Goal: Task Accomplishment & Management: Complete application form

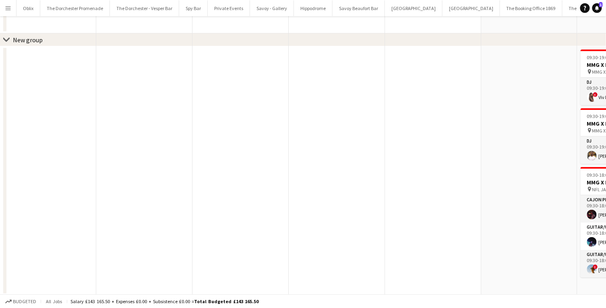
scroll to position [0, 333]
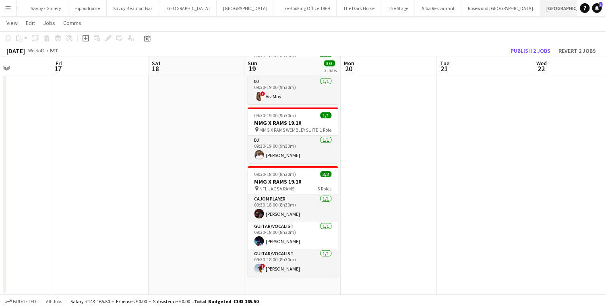
click at [541, 12] on button "[GEOGRAPHIC_DATA] Close" at bounding box center [570, 8] width 58 height 16
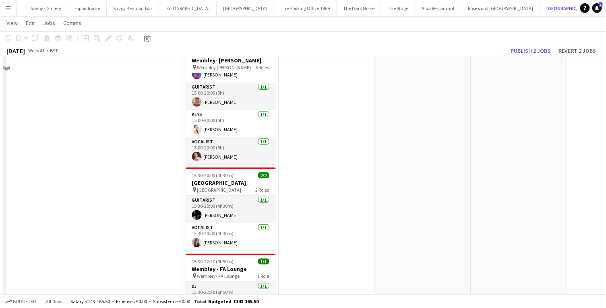
scroll to position [0, 0]
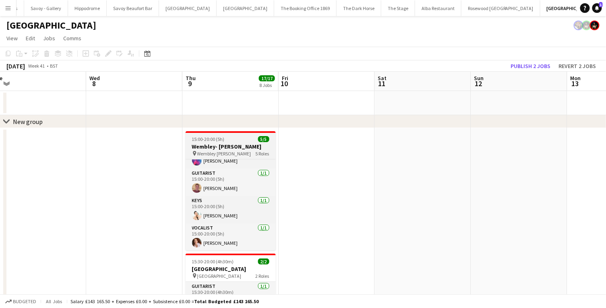
click at [207, 141] on span "15:00-20:00 (5h)" at bounding box center [208, 139] width 33 height 6
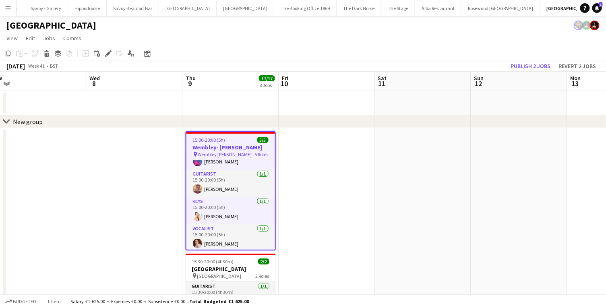
click at [196, 115] on app-date-cell at bounding box center [231, 103] width 96 height 24
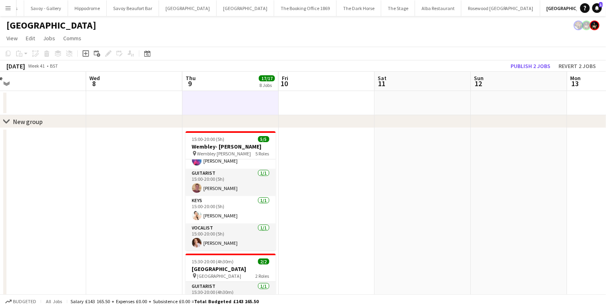
click at [226, 150] on h3 "Wembley- [PERSON_NAME]" at bounding box center [231, 146] width 90 height 7
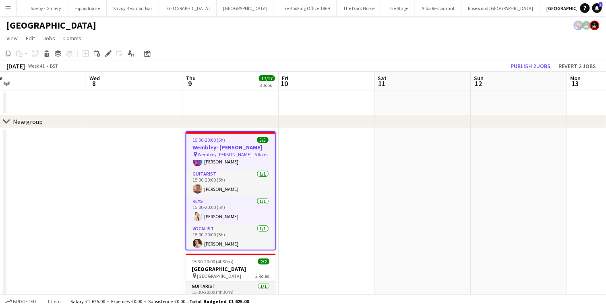
click at [210, 79] on app-board-header-date "Thu 9 17/17 8 Jobs" at bounding box center [231, 81] width 96 height 19
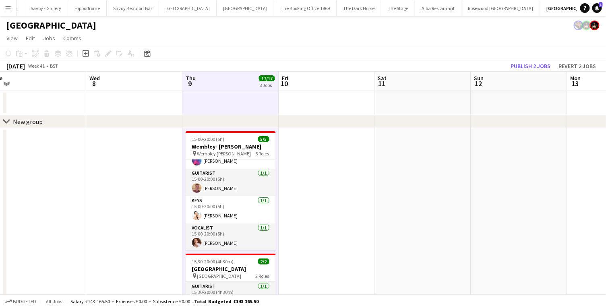
click at [210, 98] on app-date-cell at bounding box center [231, 103] width 96 height 24
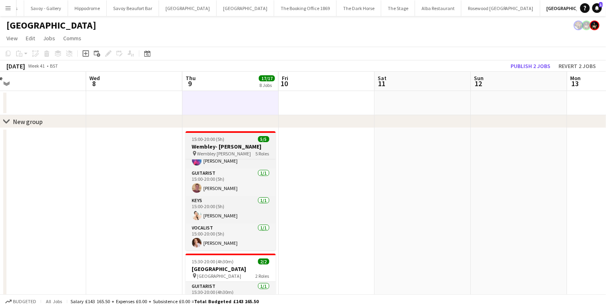
click at [217, 135] on app-job-card "15:00-20:00 (5h) 5/5 Wembley- [PERSON_NAME] pin Wembley [PERSON_NAME] 5 Roles B…" at bounding box center [231, 190] width 90 height 119
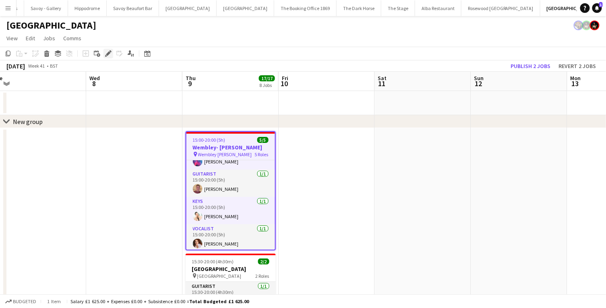
click at [107, 57] on icon "Edit" at bounding box center [108, 53] width 6 height 6
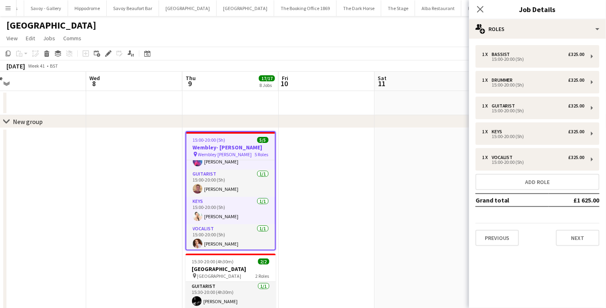
click at [310, 113] on app-date-cell at bounding box center [327, 103] width 96 height 24
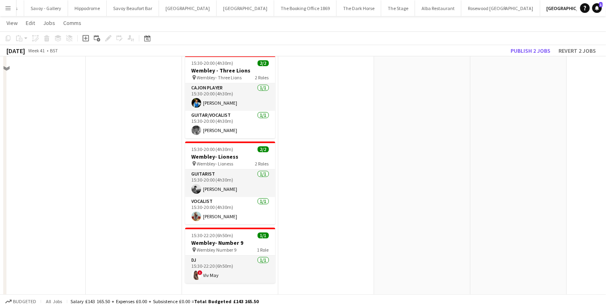
scroll to position [553, 0]
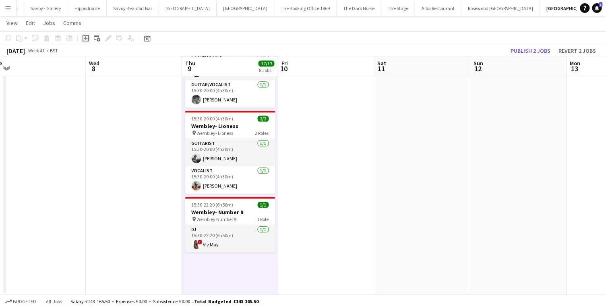
click at [87, 36] on icon "Add job" at bounding box center [86, 38] width 6 height 6
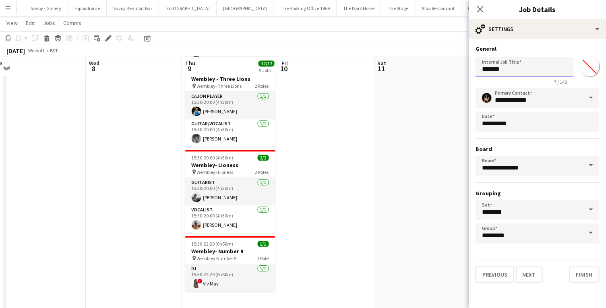
click at [526, 66] on input "*******" at bounding box center [525, 67] width 98 height 20
drag, startPoint x: 521, startPoint y: 69, endPoint x: 474, endPoint y: 70, distance: 46.8
click at [474, 70] on form "**********" at bounding box center [537, 164] width 137 height 238
type input "***"
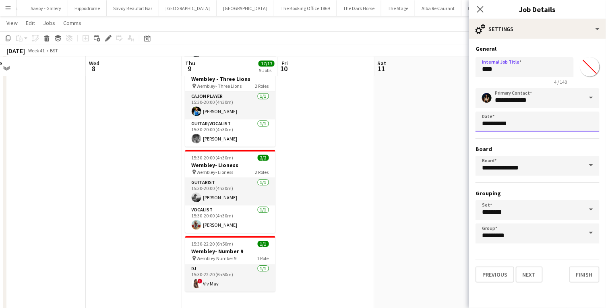
scroll to position [0, 0]
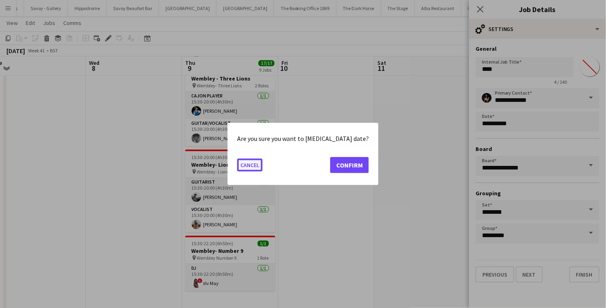
click at [262, 168] on button "Cancel" at bounding box center [249, 165] width 25 height 13
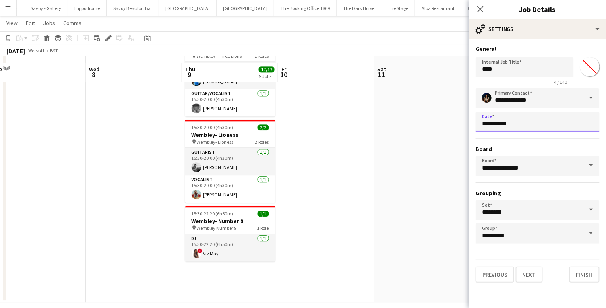
scroll to position [591, 0]
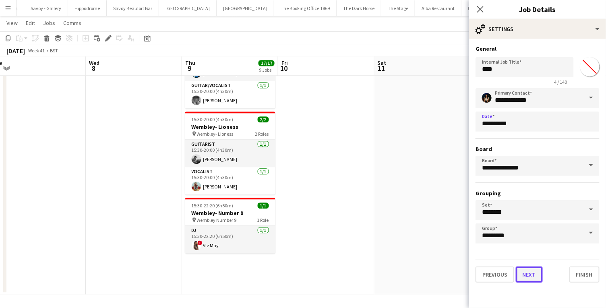
click at [531, 281] on button "Next" at bounding box center [529, 275] width 27 height 16
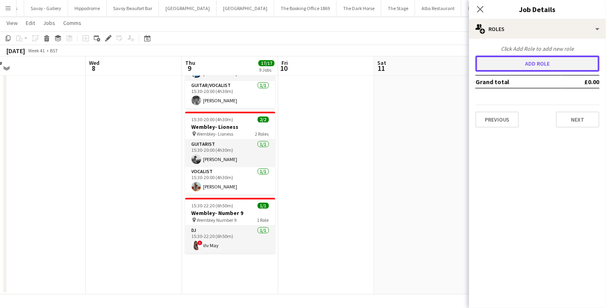
click at [535, 62] on button "Add role" at bounding box center [538, 64] width 124 height 16
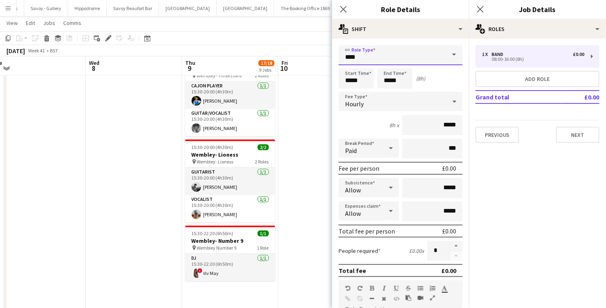
drag, startPoint x: 365, startPoint y: 57, endPoint x: 343, endPoint y: 57, distance: 21.4
click at [343, 57] on input "****" at bounding box center [401, 55] width 124 height 20
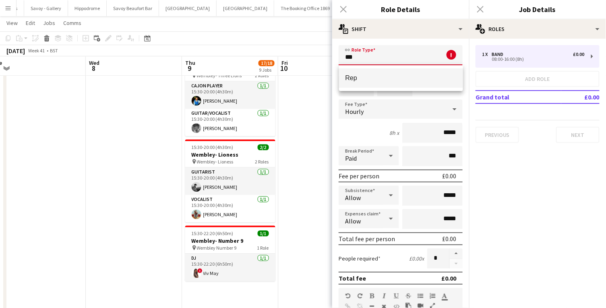
type input "***"
click at [363, 75] on span "Rep" at bounding box center [401, 78] width 111 height 8
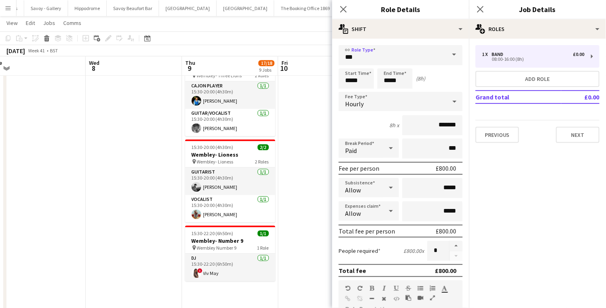
click at [371, 106] on div "Hourly" at bounding box center [393, 101] width 108 height 19
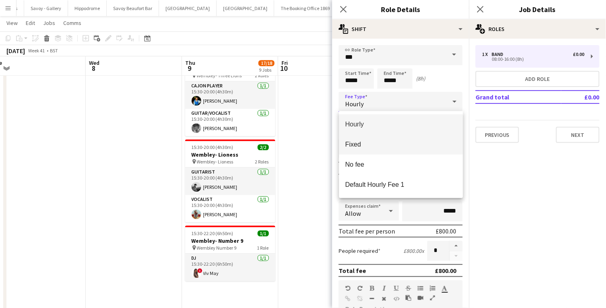
click at [367, 146] on span "Fixed" at bounding box center [401, 145] width 111 height 8
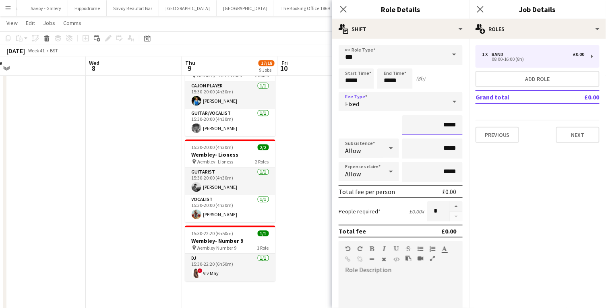
click at [435, 120] on input "*****" at bounding box center [433, 125] width 60 height 20
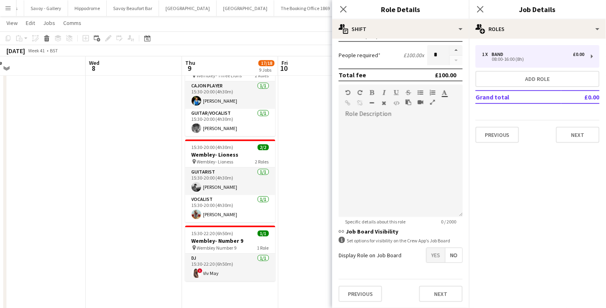
scroll to position [619, 0]
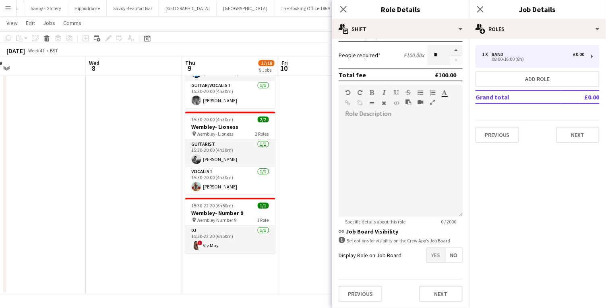
type input "*******"
click at [442, 300] on button "Next" at bounding box center [441, 294] width 44 height 16
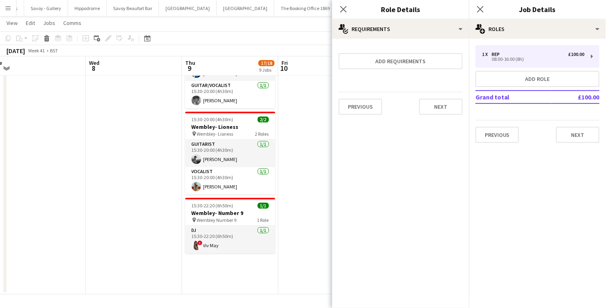
scroll to position [0, 0]
click at [440, 107] on button "Next" at bounding box center [441, 107] width 44 height 16
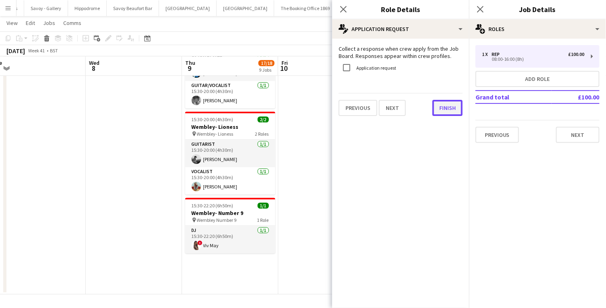
click at [442, 108] on button "Finish" at bounding box center [448, 108] width 30 height 16
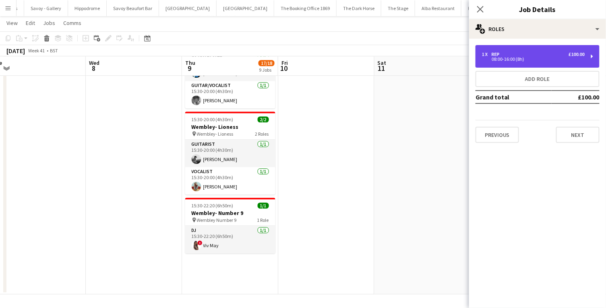
click at [503, 58] on div "08:00-16:00 (8h)" at bounding box center [533, 59] width 103 height 4
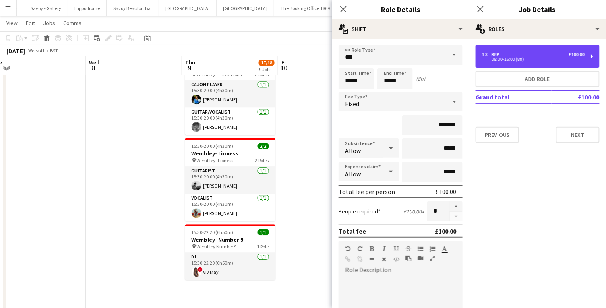
scroll to position [592, 0]
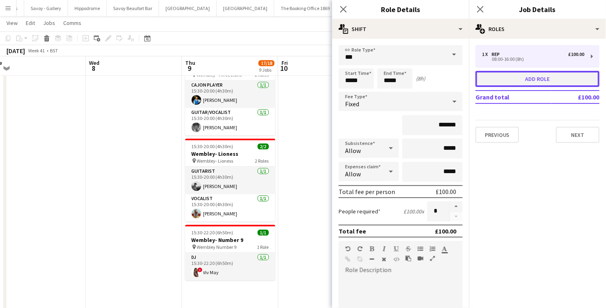
click at [533, 81] on button "Add role" at bounding box center [538, 79] width 124 height 16
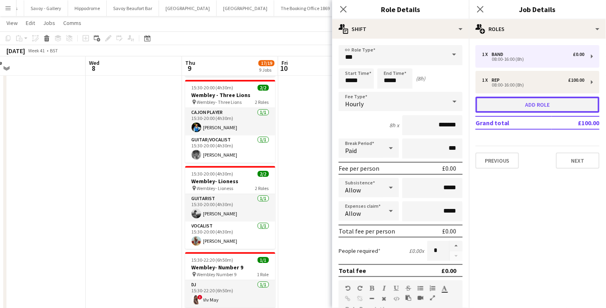
type input "****"
type input "*****"
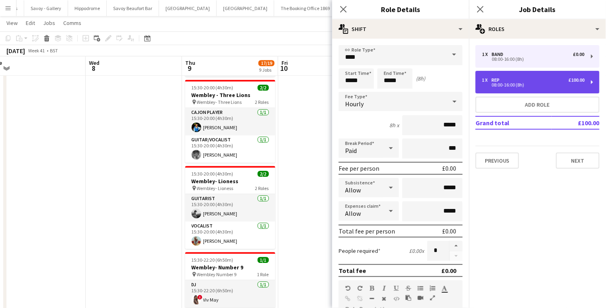
click at [505, 83] on div "08:00-16:00 (8h)" at bounding box center [533, 85] width 103 height 4
type input "***"
type input "*******"
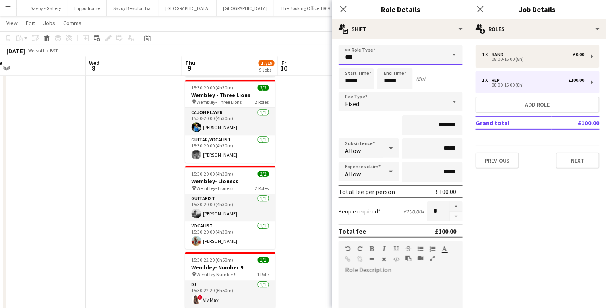
click at [366, 56] on input "***" at bounding box center [401, 55] width 124 height 20
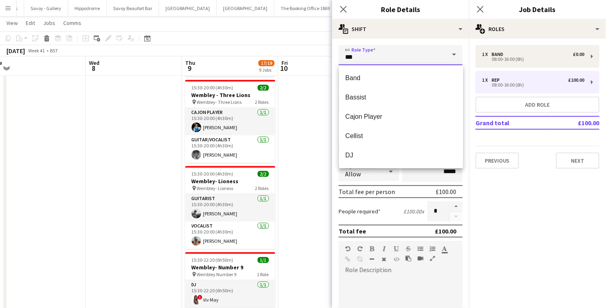
click at [372, 58] on input "***" at bounding box center [401, 55] width 124 height 20
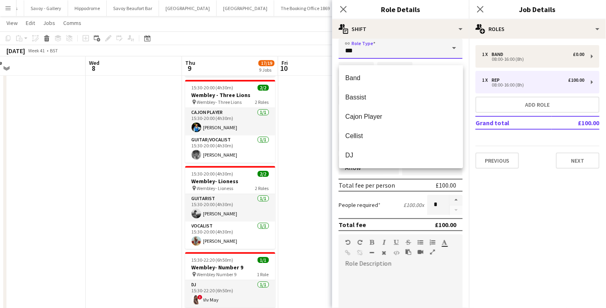
scroll to position [0, 0]
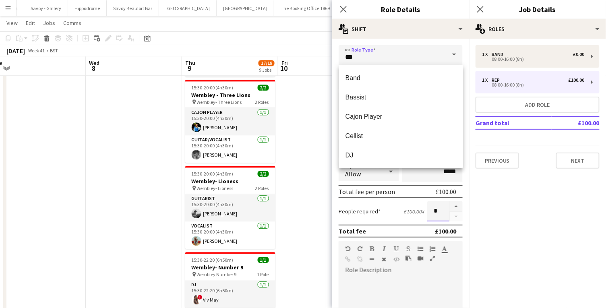
click at [439, 211] on input "*" at bounding box center [438, 211] width 22 height 20
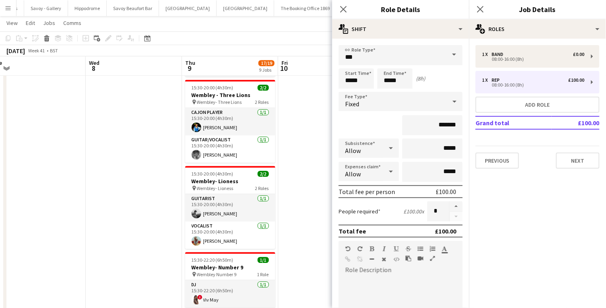
click at [383, 191] on div "Total fee per person" at bounding box center [367, 192] width 56 height 8
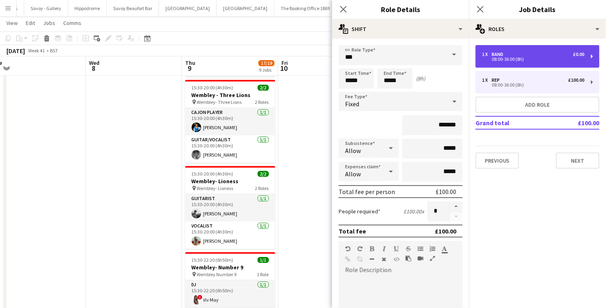
click at [507, 52] on div "Band" at bounding box center [499, 55] width 15 height 6
type input "****"
type input "*****"
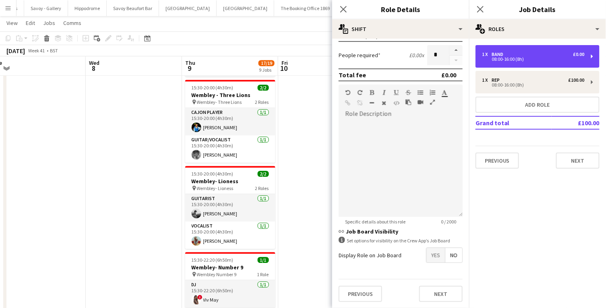
scroll to position [647, 0]
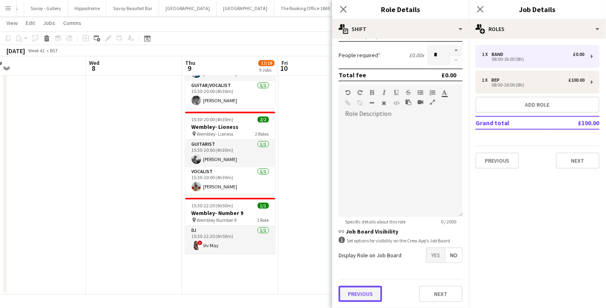
click at [361, 288] on button "Previous" at bounding box center [361, 294] width 44 height 16
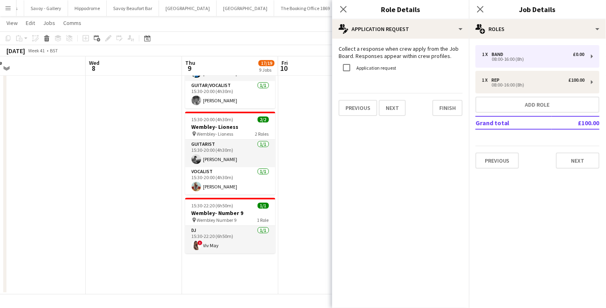
scroll to position [0, 0]
click at [341, 10] on icon "Close pop-in" at bounding box center [344, 9] width 8 height 8
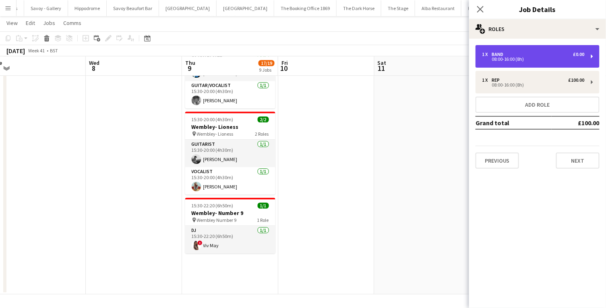
click at [592, 55] on div "1 x Band £0.00 08:00-16:00 (8h)" at bounding box center [538, 56] width 124 height 23
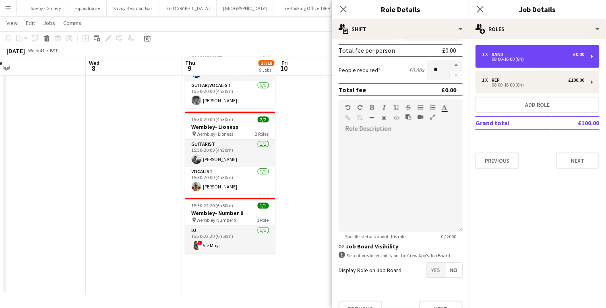
scroll to position [196, 0]
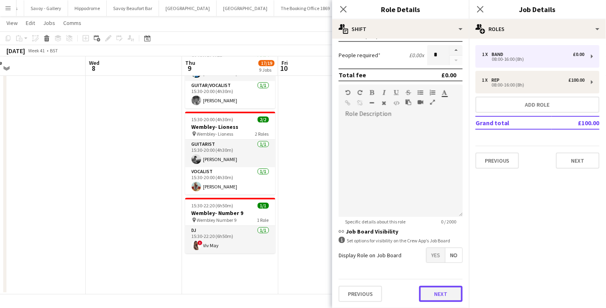
click at [442, 289] on button "Next" at bounding box center [441, 294] width 44 height 16
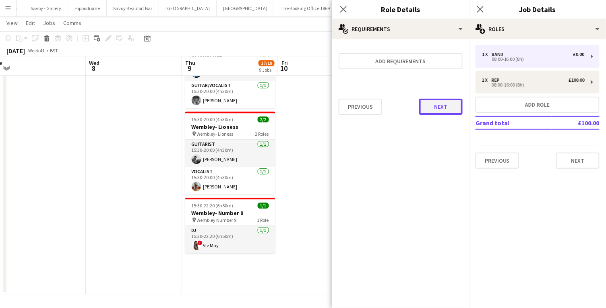
click at [437, 112] on button "Next" at bounding box center [441, 107] width 44 height 16
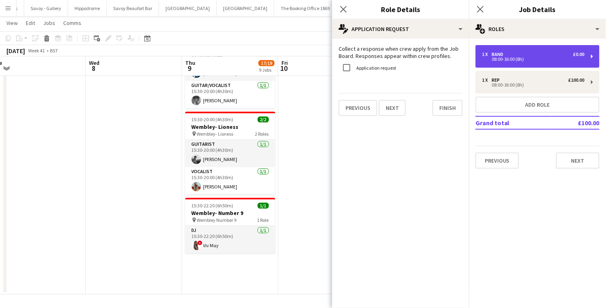
click at [595, 56] on div "1 x Band £0.00 08:00-16:00 (8h)" at bounding box center [538, 56] width 124 height 23
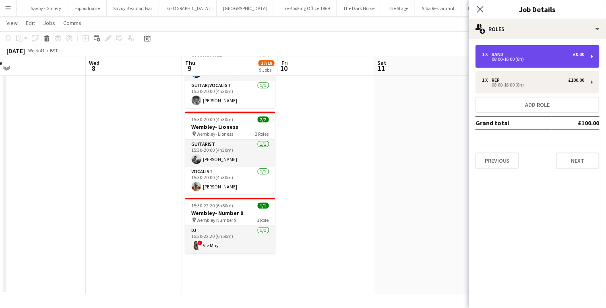
click at [486, 56] on div "1 x" at bounding box center [487, 55] width 10 height 6
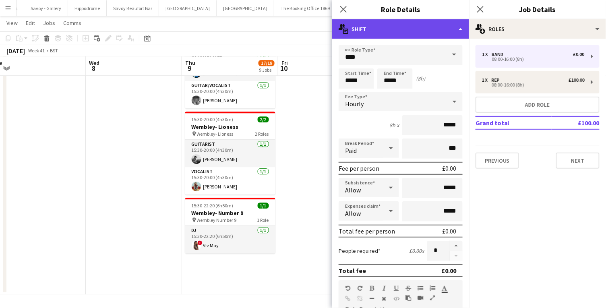
click at [448, 27] on div "multiple-actions-text Shift" at bounding box center [400, 28] width 137 height 19
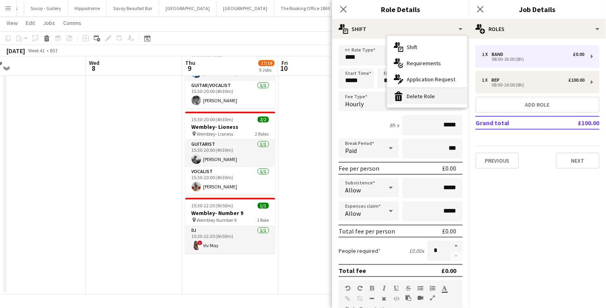
click at [420, 97] on div "bin-2 Delete Role" at bounding box center [428, 96] width 80 height 16
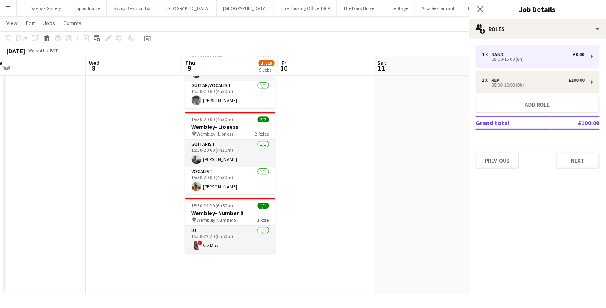
scroll to position [619, 0]
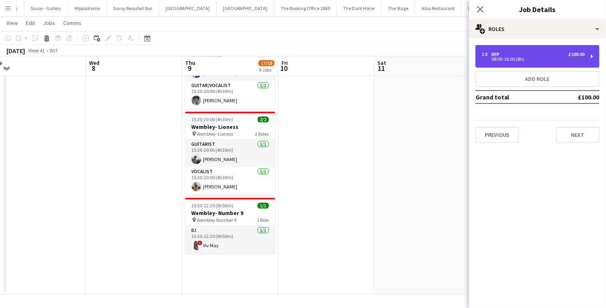
click at [508, 57] on div "08:00-16:00 (8h)" at bounding box center [533, 59] width 103 height 4
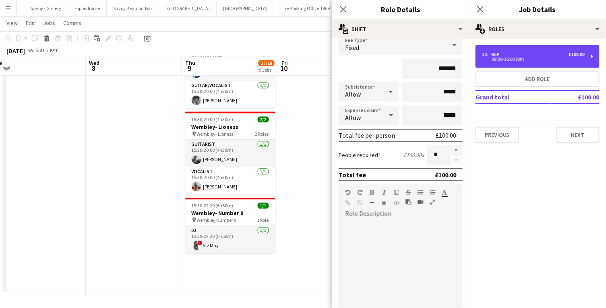
scroll to position [59, 0]
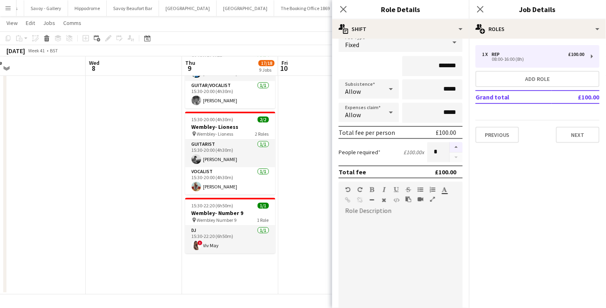
click at [455, 148] on button "button" at bounding box center [456, 147] width 13 height 10
type input "*"
click at [372, 153] on label "People required" at bounding box center [360, 152] width 42 height 7
click at [571, 135] on button "Next" at bounding box center [578, 135] width 44 height 16
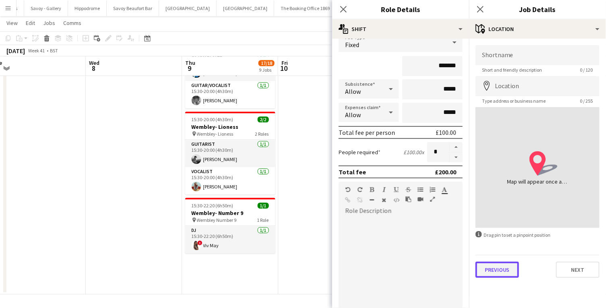
click at [490, 266] on button "Previous" at bounding box center [498, 270] width 44 height 16
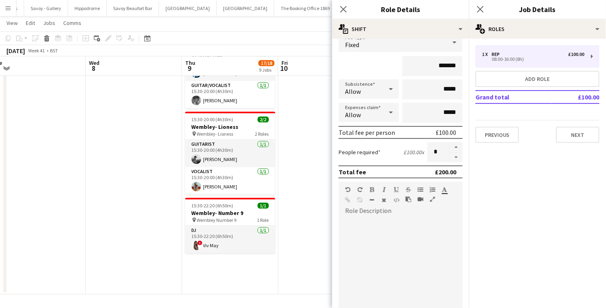
scroll to position [156, 0]
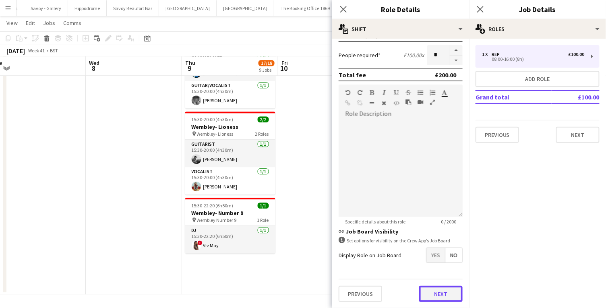
click at [440, 298] on button "Next" at bounding box center [441, 294] width 44 height 16
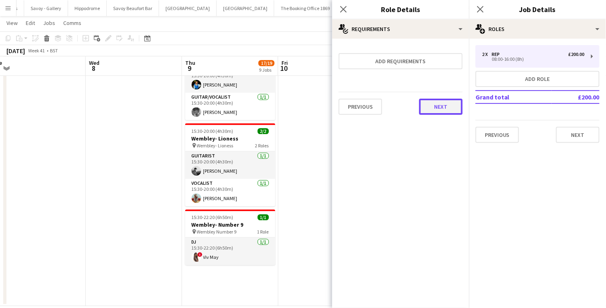
click at [435, 104] on button "Next" at bounding box center [441, 107] width 44 height 16
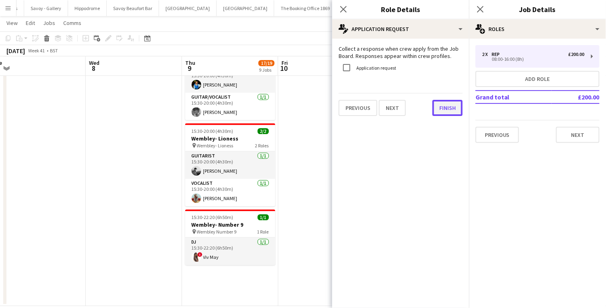
click at [440, 108] on button "Finish" at bounding box center [448, 108] width 30 height 16
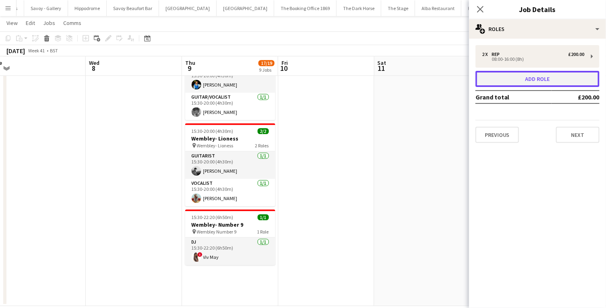
click at [520, 78] on button "Add role" at bounding box center [538, 79] width 124 height 16
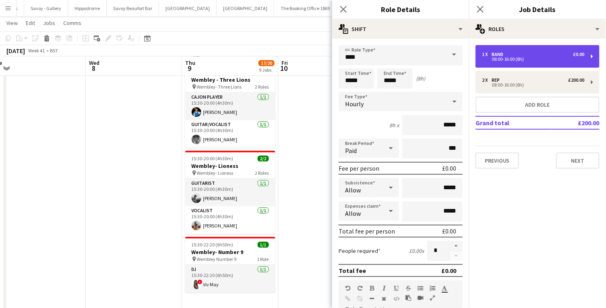
click at [517, 58] on div "08:00-16:00 (8h)" at bounding box center [533, 59] width 103 height 4
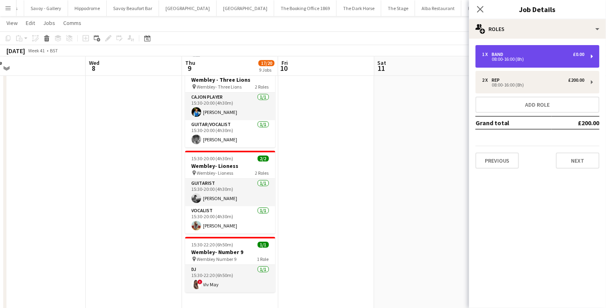
click at [492, 58] on div "08:00-16:00 (8h)" at bounding box center [533, 59] width 103 height 4
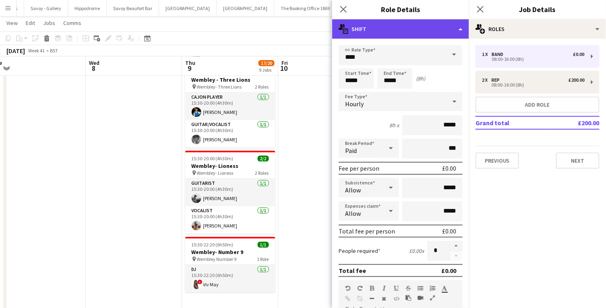
click at [462, 28] on div "multiple-actions-text Shift" at bounding box center [400, 28] width 137 height 19
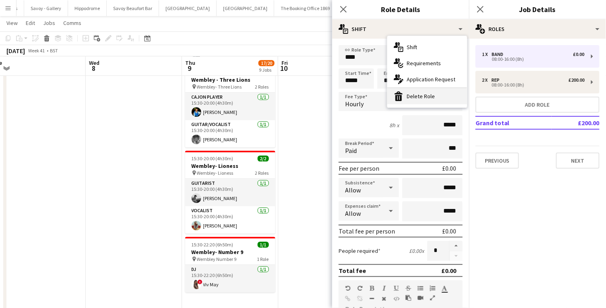
click at [437, 93] on div "bin-2 Delete Role" at bounding box center [428, 96] width 80 height 16
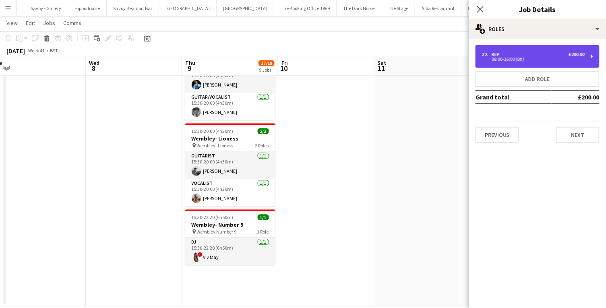
click at [513, 49] on div "2 x Rep £200.00 08:00-16:00 (8h)" at bounding box center [538, 56] width 124 height 23
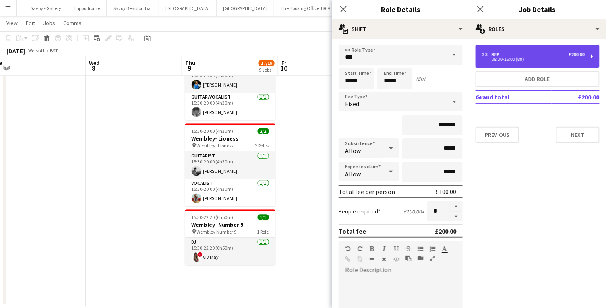
click at [539, 52] on div "2 x Rep £200.00" at bounding box center [533, 55] width 103 height 6
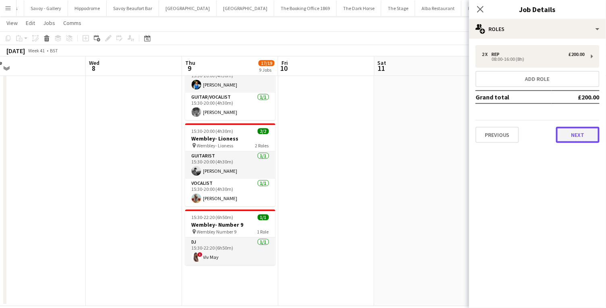
click at [577, 131] on button "Next" at bounding box center [578, 135] width 44 height 16
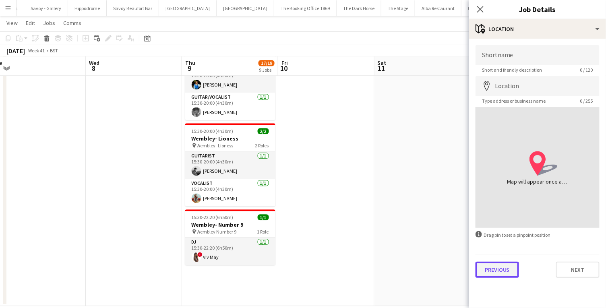
click at [494, 275] on button "Previous" at bounding box center [498, 270] width 44 height 16
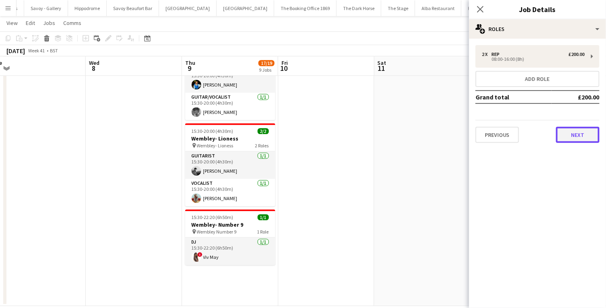
click at [571, 138] on button "Next" at bounding box center [578, 135] width 44 height 16
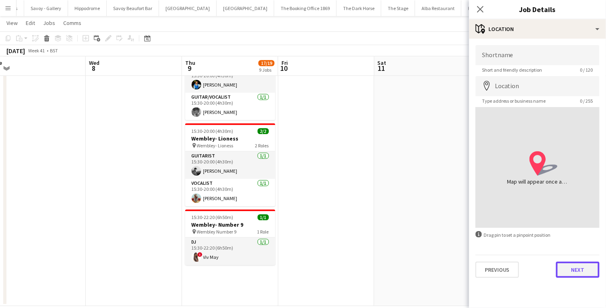
click at [576, 272] on button "Next" at bounding box center [578, 270] width 44 height 16
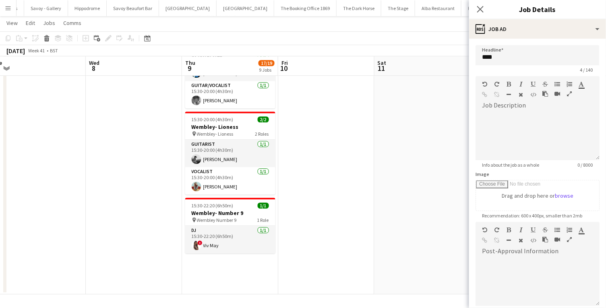
scroll to position [90, 0]
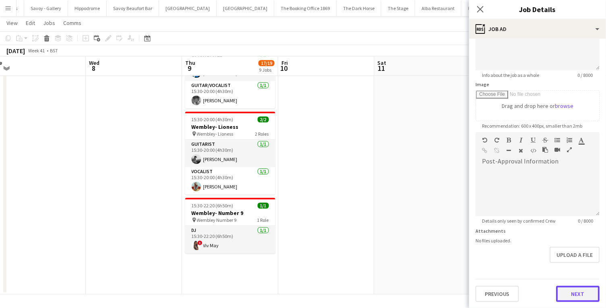
click at [580, 295] on button "Next" at bounding box center [578, 294] width 44 height 16
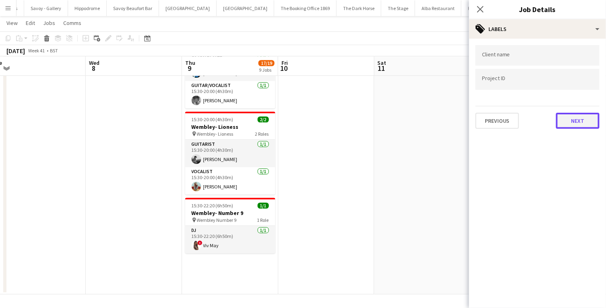
click at [573, 121] on button "Next" at bounding box center [578, 121] width 44 height 16
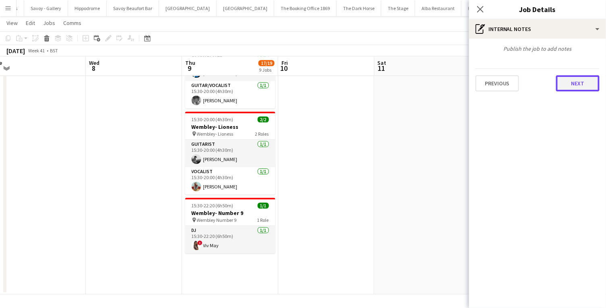
click at [577, 86] on button "Next" at bounding box center [578, 83] width 44 height 16
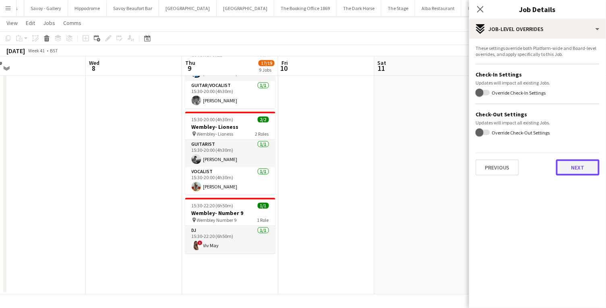
click at [574, 160] on button "Next" at bounding box center [578, 168] width 44 height 16
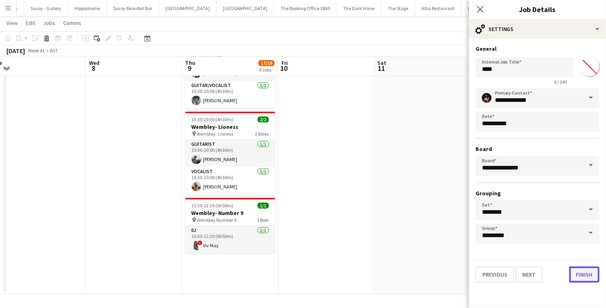
click at [587, 276] on button "Finish" at bounding box center [585, 275] width 30 height 16
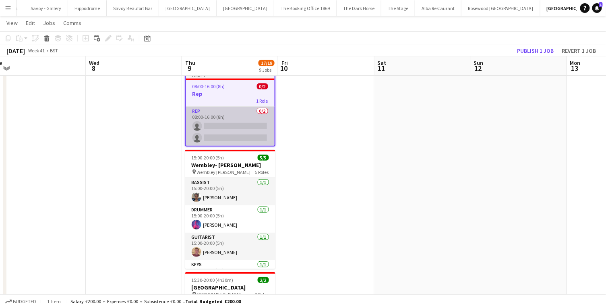
click at [220, 122] on app-card-role "Rep 0/2 08:00-16:00 (8h) single-neutral-actions single-neutral-actions" at bounding box center [230, 126] width 89 height 39
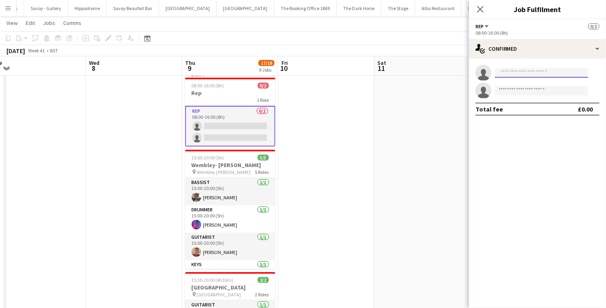
click at [521, 73] on input at bounding box center [541, 73] width 93 height 10
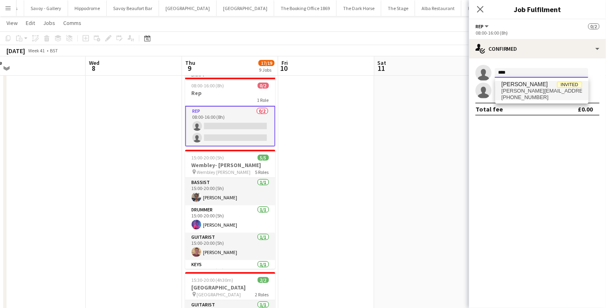
type input "****"
click at [526, 87] on span "[PERSON_NAME] Invited" at bounding box center [542, 84] width 81 height 7
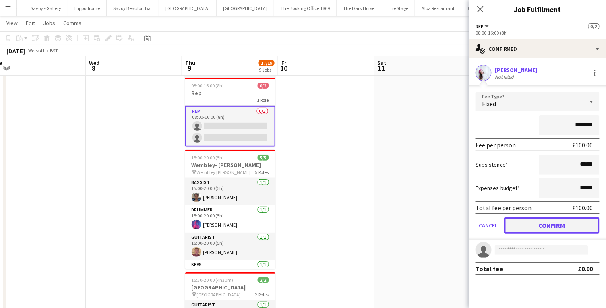
click at [538, 226] on button "Confirm" at bounding box center [551, 226] width 95 height 16
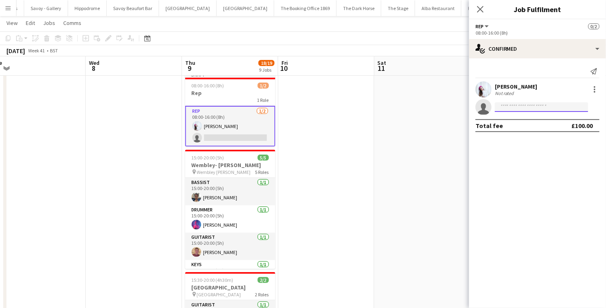
click at [503, 104] on input at bounding box center [541, 107] width 93 height 10
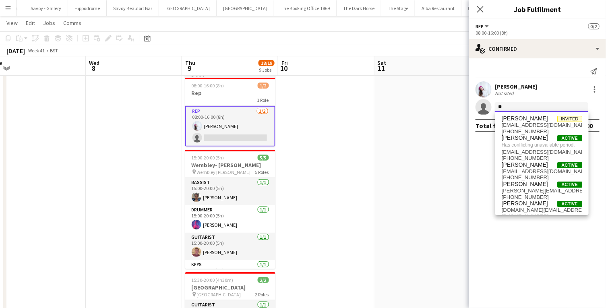
type input "*"
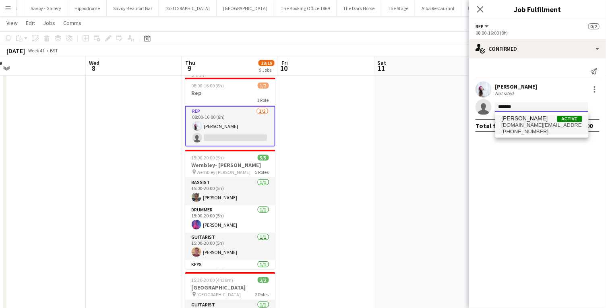
type input "*******"
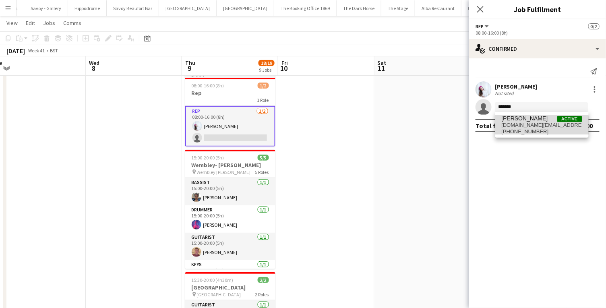
click at [517, 129] on span "[PHONE_NUMBER]" at bounding box center [542, 132] width 81 height 6
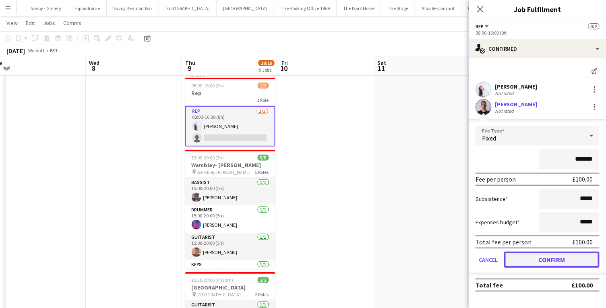
click at [537, 259] on button "Confirm" at bounding box center [551, 260] width 95 height 16
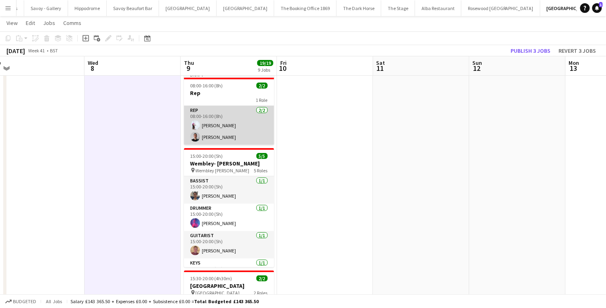
click at [226, 116] on app-card-role "Rep [DATE] 08:00-16:00 (8h) [PERSON_NAME] [PERSON_NAME]" at bounding box center [229, 125] width 90 height 39
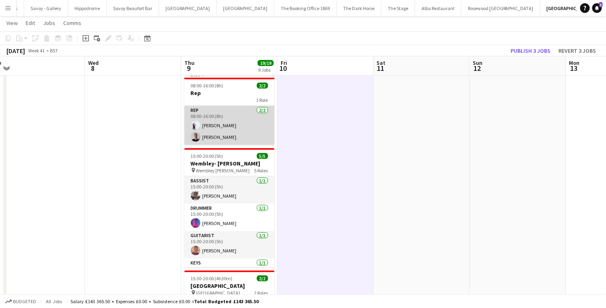
click at [225, 120] on app-card-role "Rep [DATE] 08:00-16:00 (8h) [PERSON_NAME] [PERSON_NAME]" at bounding box center [230, 125] width 90 height 39
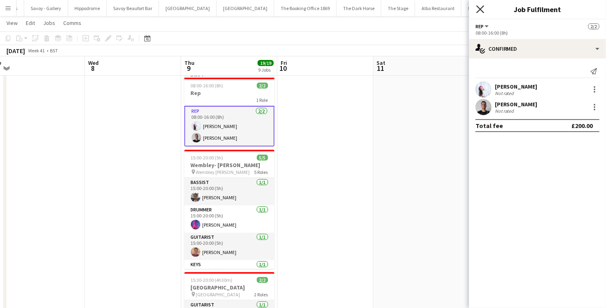
click at [480, 11] on icon "Close pop-in" at bounding box center [481, 9] width 8 height 8
